Goal: Information Seeking & Learning: Compare options

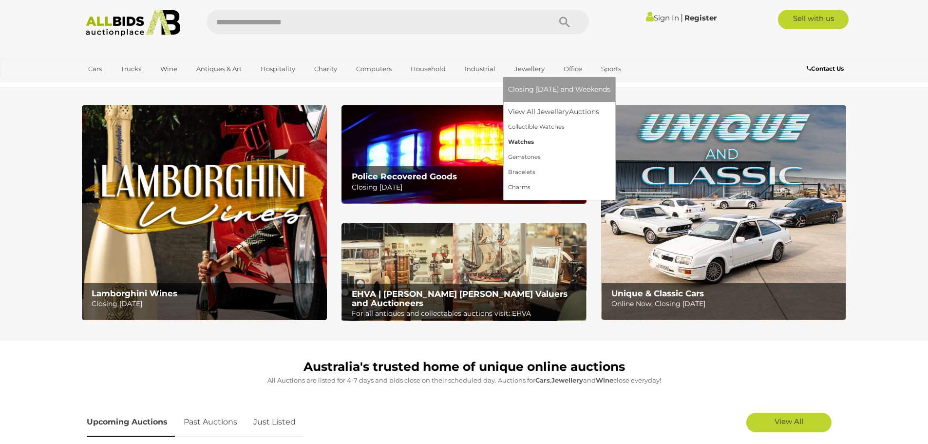
click at [513, 142] on link "Watches" at bounding box center [559, 141] width 102 height 15
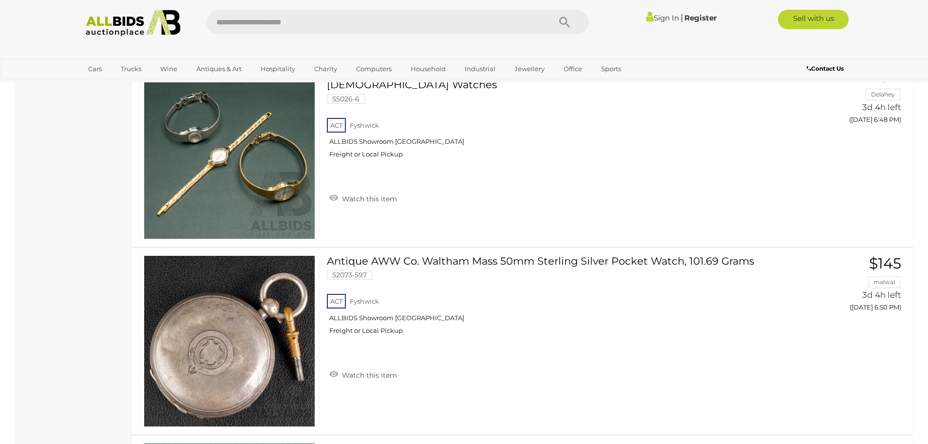
scroll to position [2158, 0]
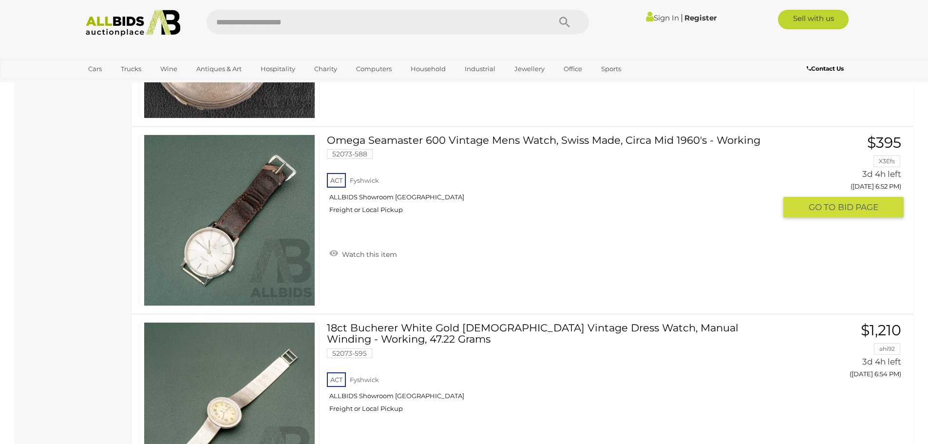
click at [234, 207] on link at bounding box center [229, 219] width 181 height 171
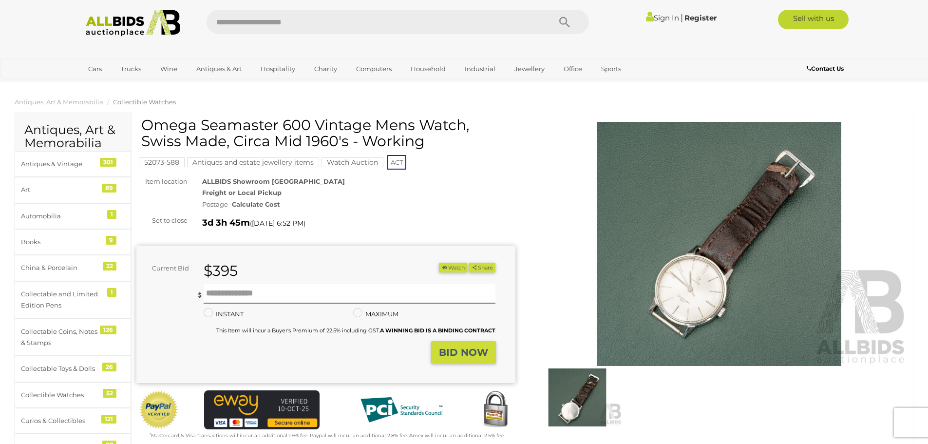
click at [722, 266] on img at bounding box center [719, 244] width 379 height 244
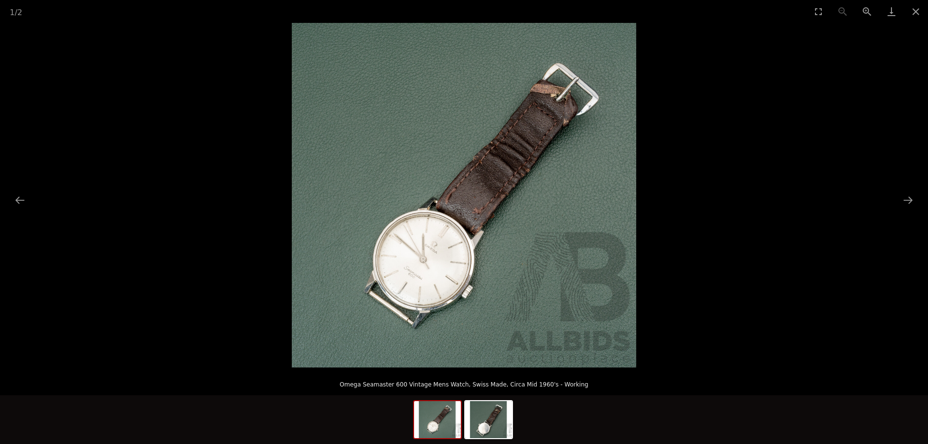
click at [447, 245] on img at bounding box center [464, 195] width 344 height 344
click at [430, 251] on img at bounding box center [464, 195] width 344 height 344
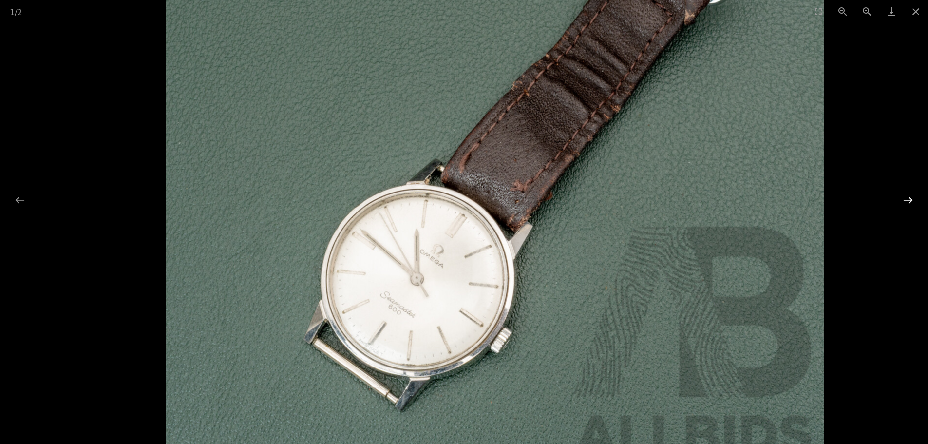
click at [910, 195] on button "Next slide" at bounding box center [907, 199] width 20 height 19
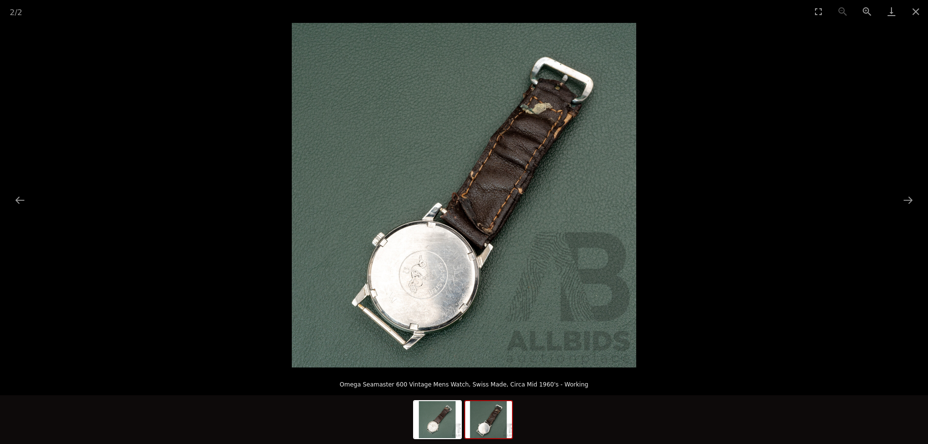
click at [420, 284] on img at bounding box center [464, 195] width 344 height 344
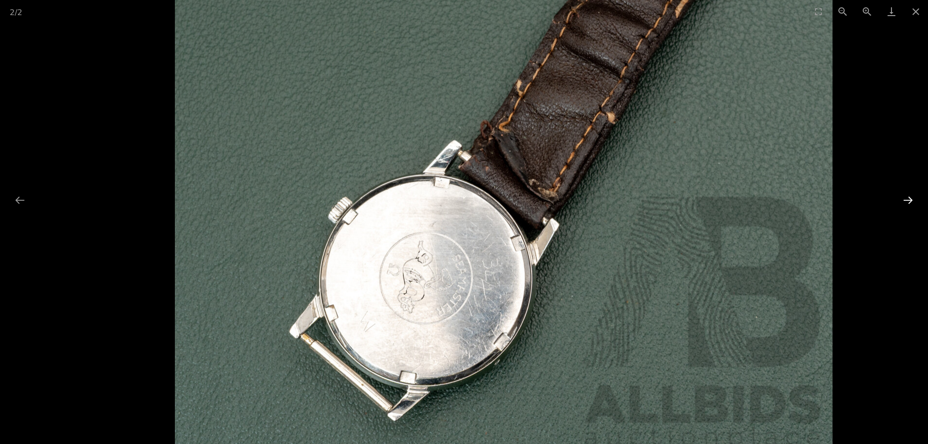
click at [910, 198] on button "Next slide" at bounding box center [907, 199] width 20 height 19
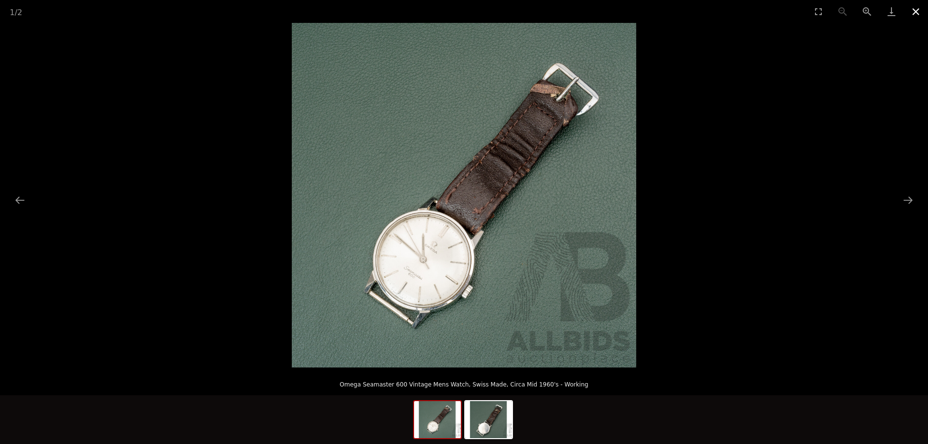
click at [918, 10] on button "Close gallery" at bounding box center [915, 11] width 24 height 23
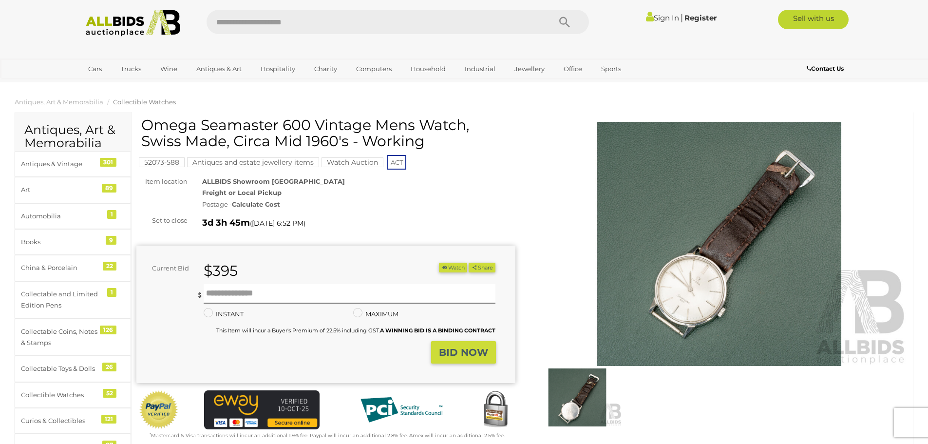
scroll to position [308, 0]
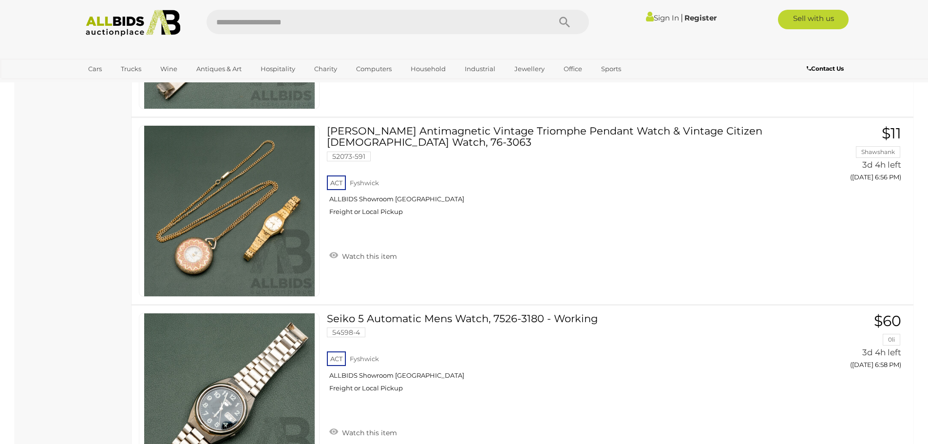
scroll to position [2851, 0]
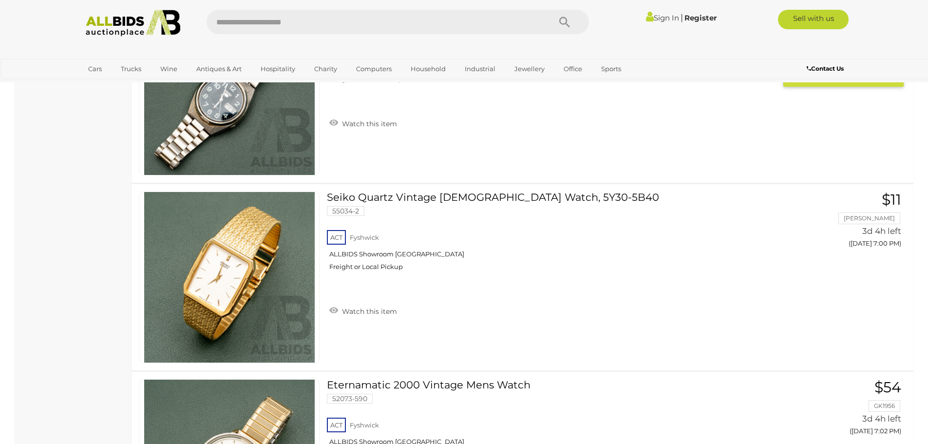
click at [221, 99] on img at bounding box center [229, 89] width 170 height 170
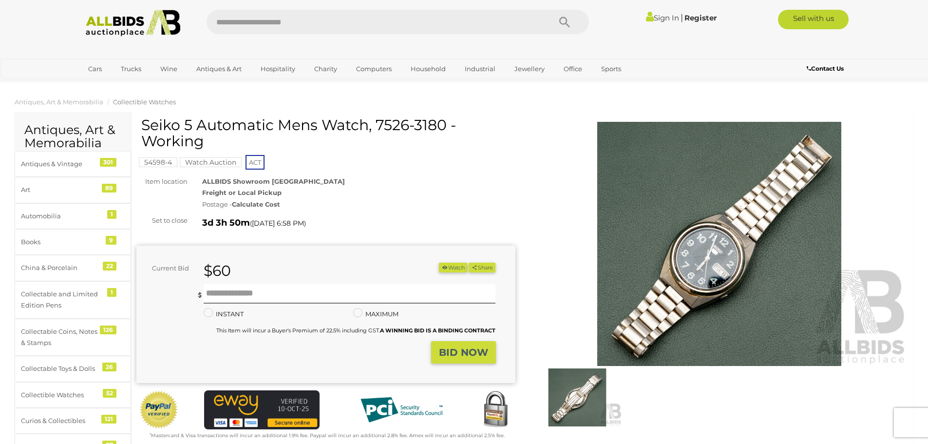
click at [663, 196] on img at bounding box center [719, 244] width 379 height 244
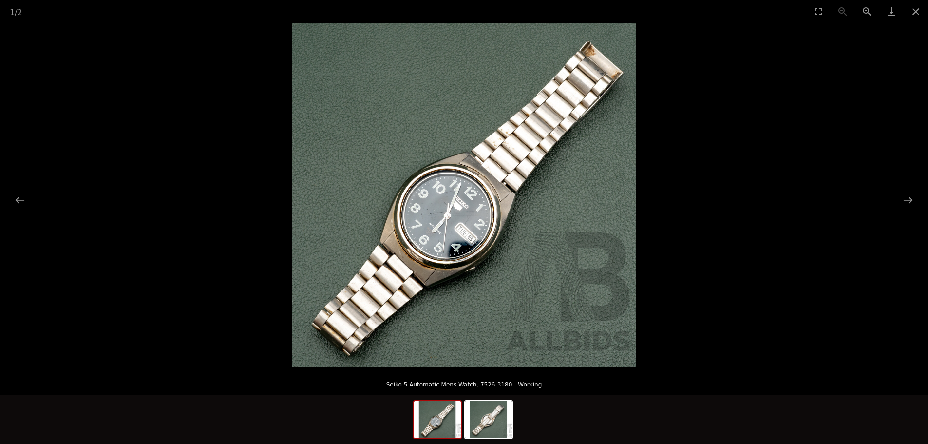
click at [452, 221] on img at bounding box center [464, 195] width 344 height 344
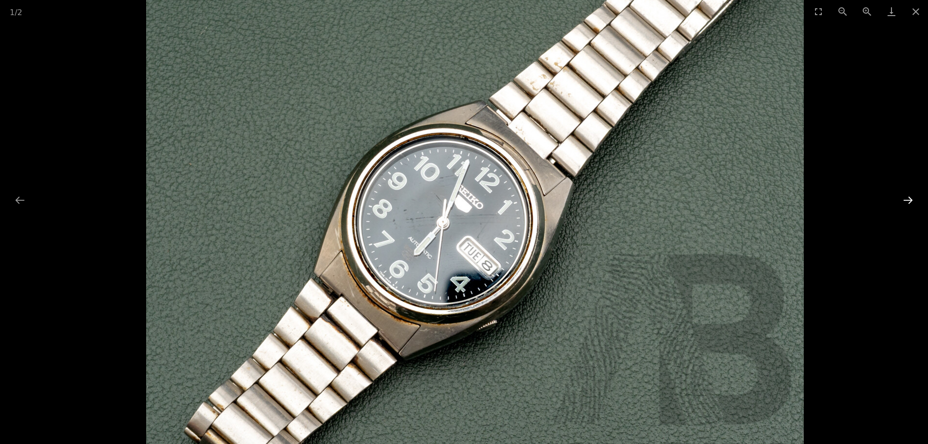
click at [904, 196] on button "Next slide" at bounding box center [907, 199] width 20 height 19
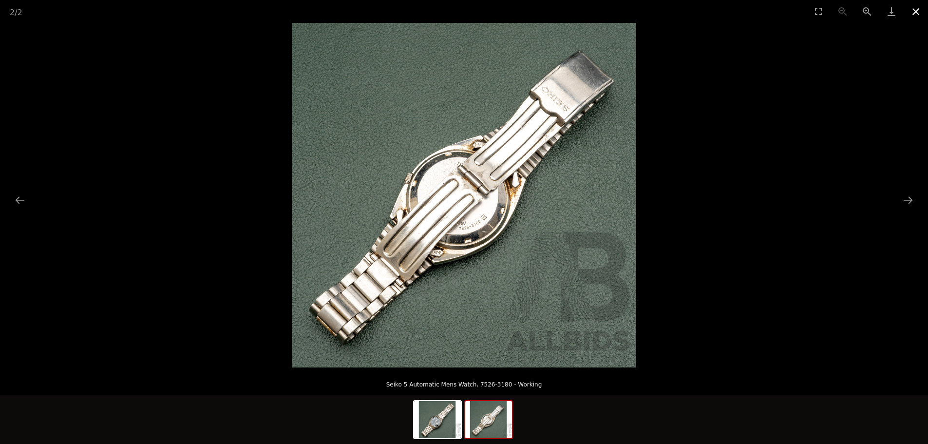
click at [911, 9] on button "Close gallery" at bounding box center [915, 11] width 24 height 23
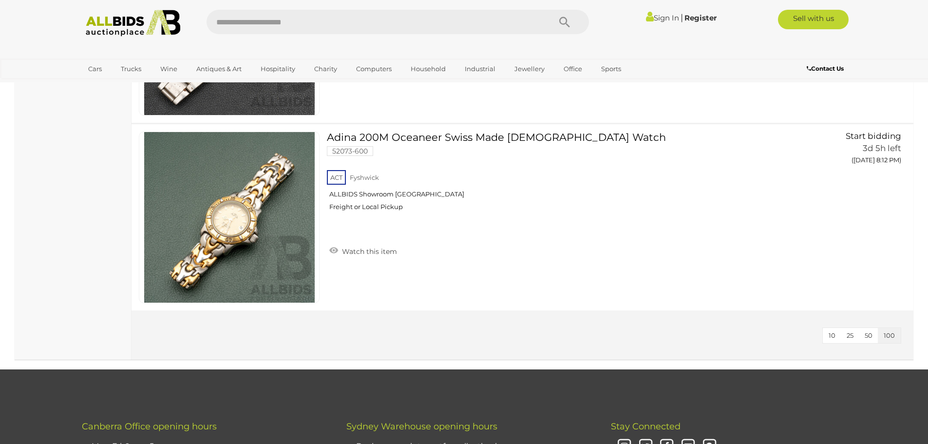
scroll to position [8655, 0]
